Goal: Information Seeking & Learning: Learn about a topic

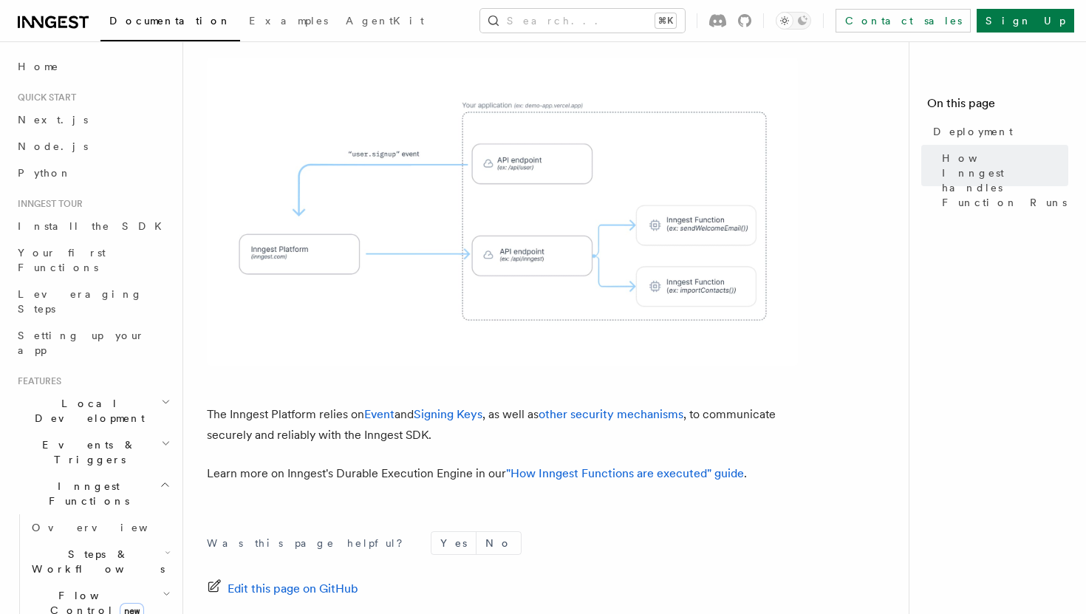
scroll to position [567, 0]
click at [563, 464] on link ""How Inngest Functions are executed" guide" at bounding box center [625, 471] width 238 height 14
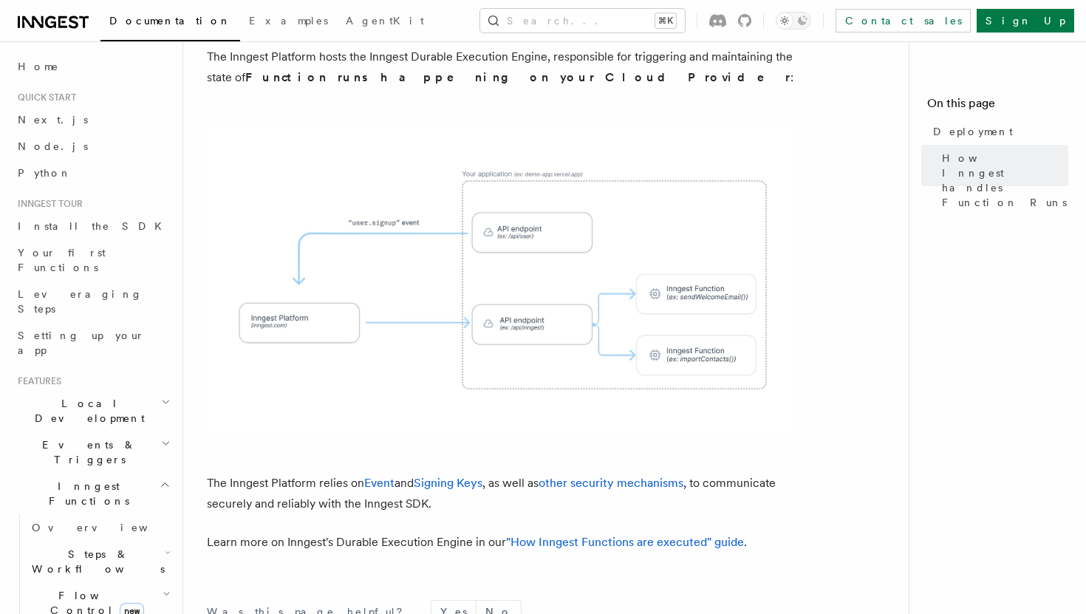
scroll to position [490, 0]
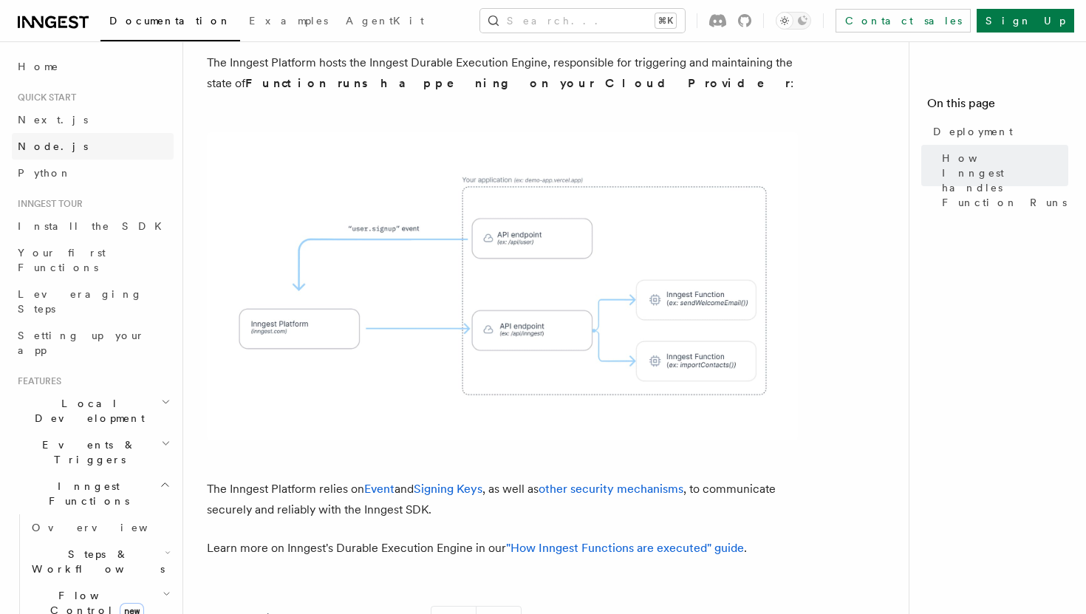
click at [28, 146] on span "Node.js" at bounding box center [53, 146] width 70 height 12
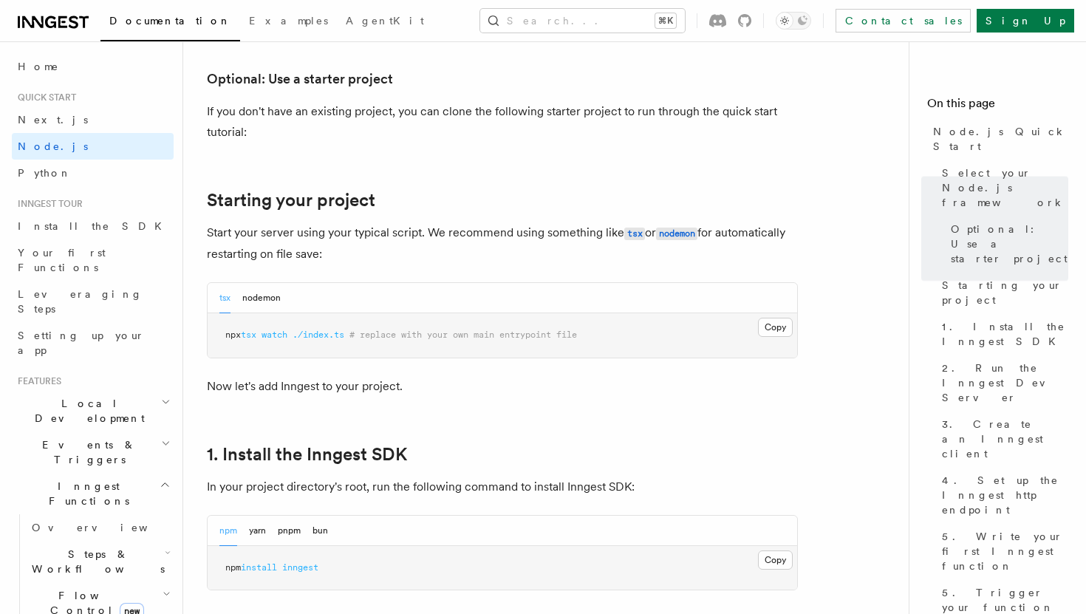
scroll to position [578, 0]
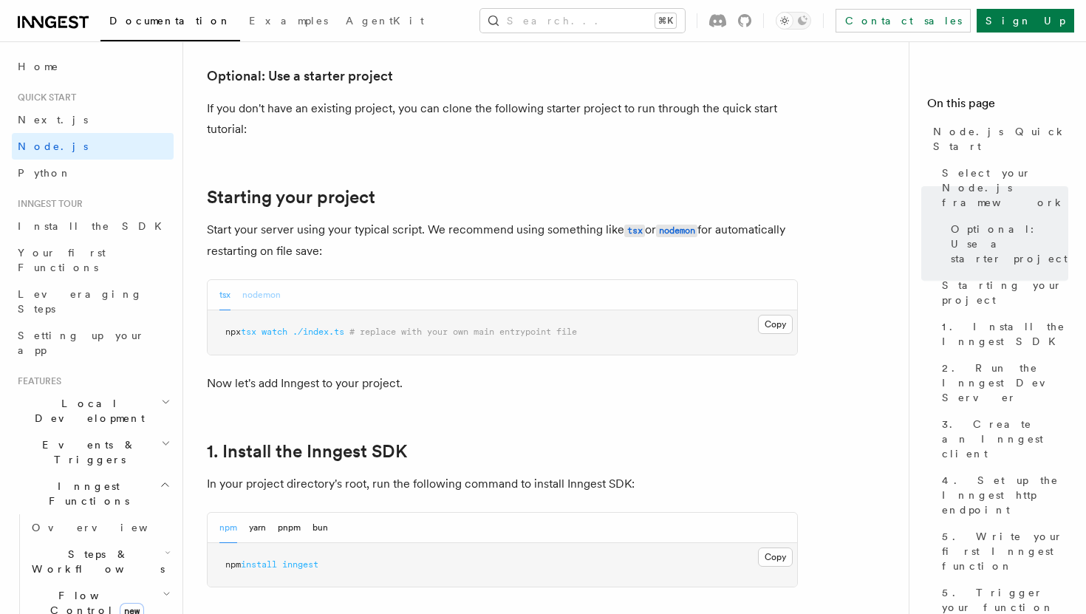
click at [270, 286] on button "nodemon" at bounding box center [261, 295] width 38 height 30
click at [213, 297] on div "tsx nodemon" at bounding box center [502, 295] width 589 height 30
click at [227, 297] on button "tsx" at bounding box center [224, 295] width 11 height 30
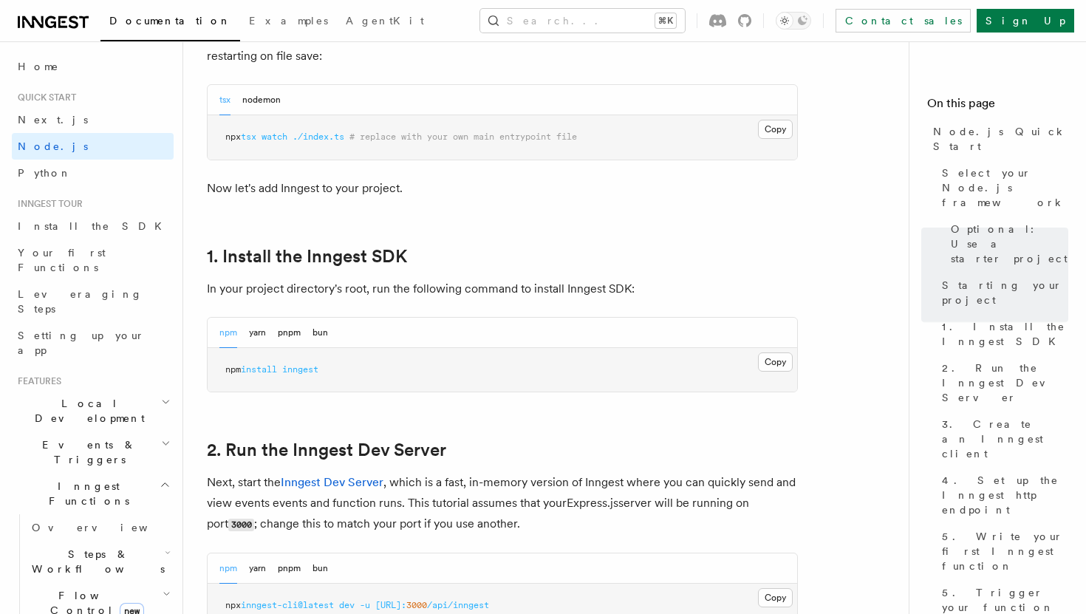
scroll to position [775, 0]
click at [321, 339] on button "bun" at bounding box center [320, 331] width 16 height 30
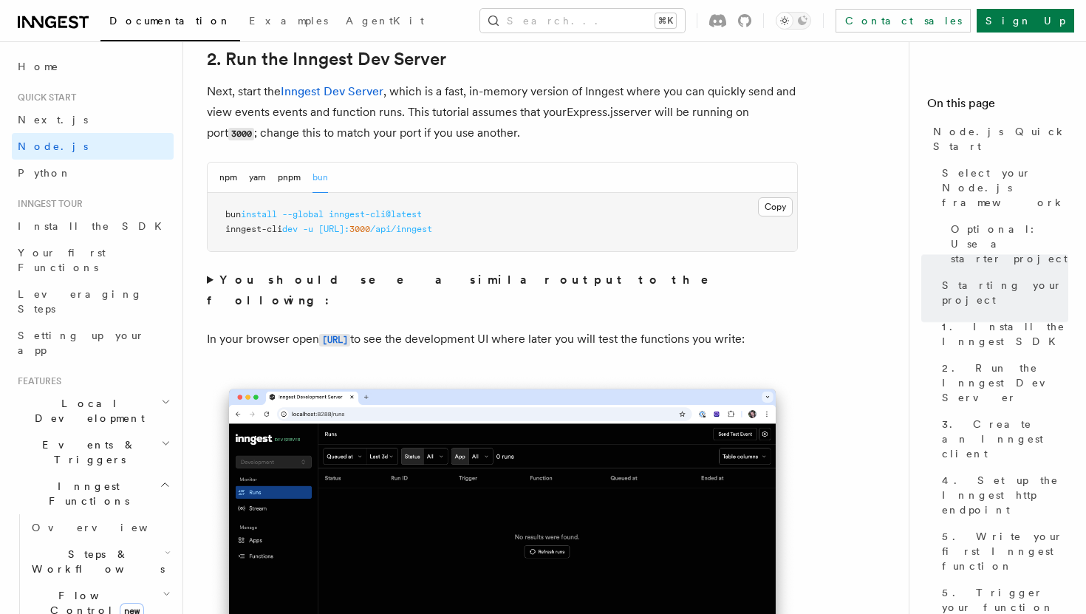
scroll to position [1224, 0]
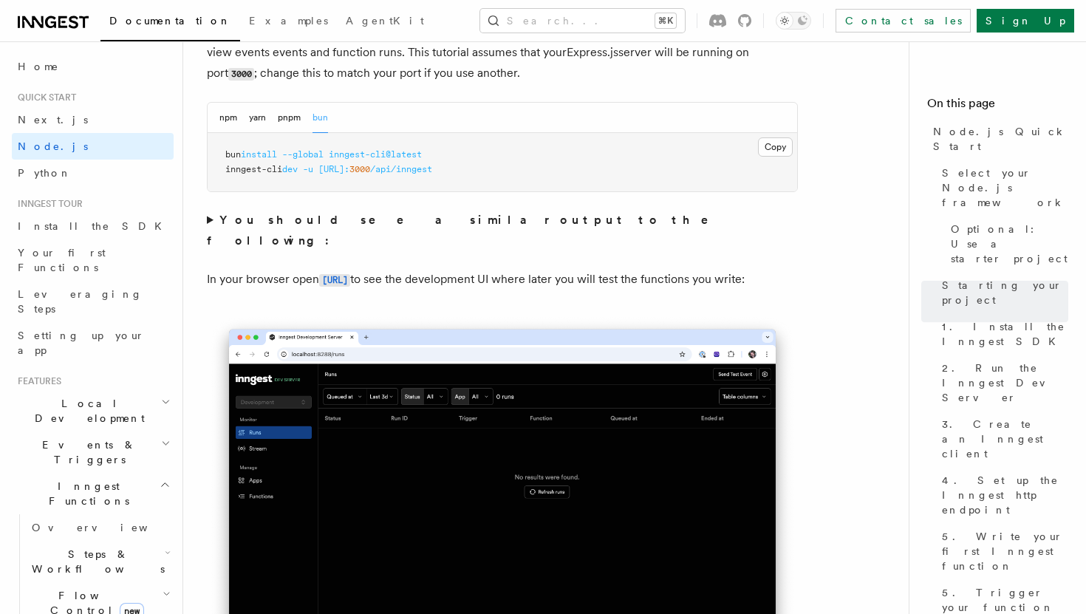
click at [329, 224] on strong "You should see a similar output to the following:" at bounding box center [468, 230] width 522 height 35
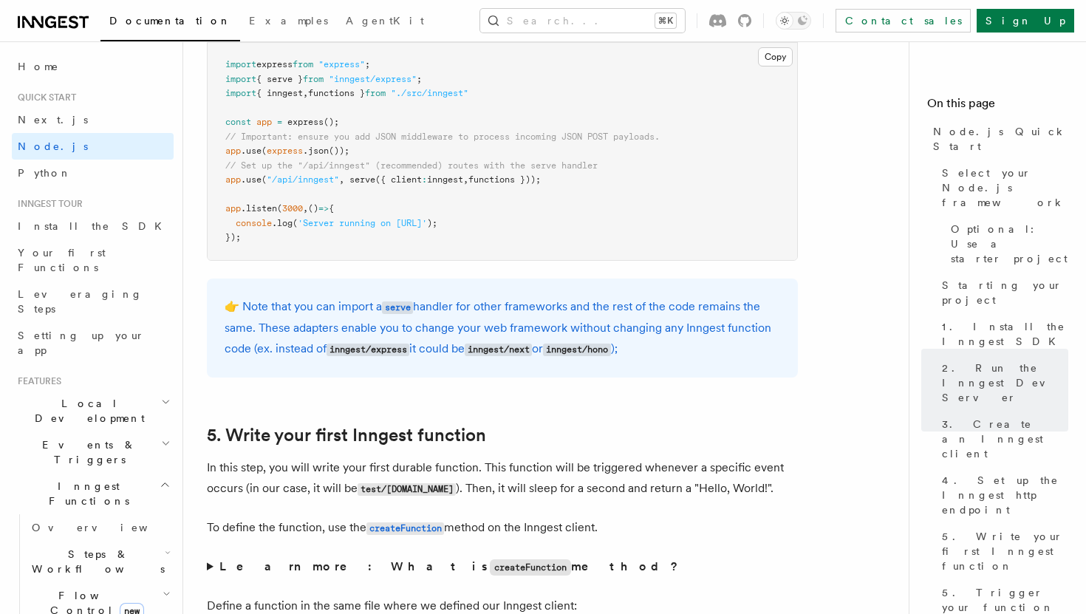
scroll to position [2730, 0]
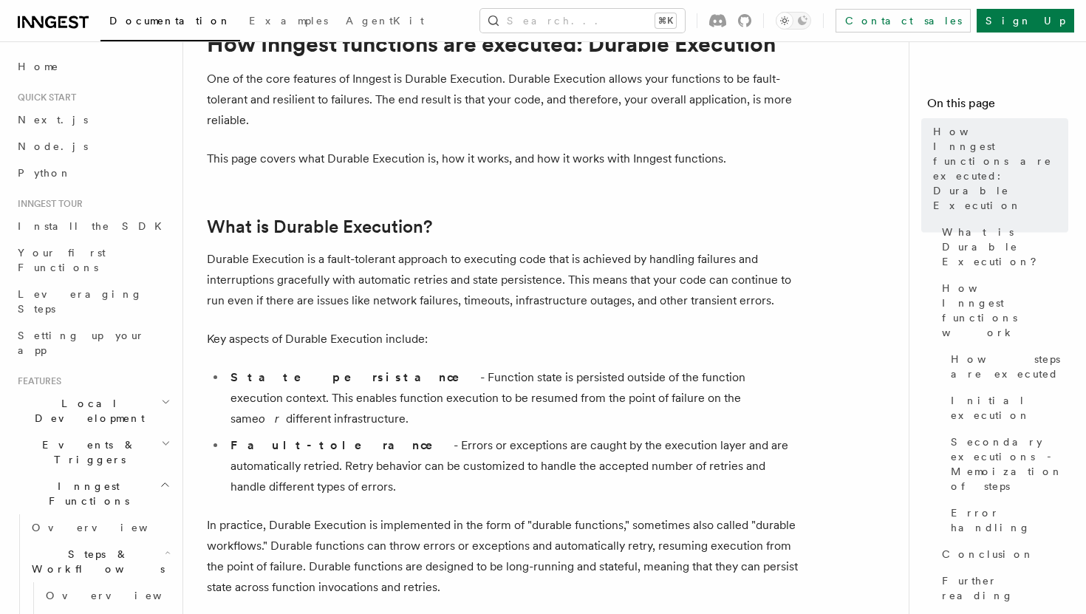
scroll to position [69, 0]
